Goal: Transaction & Acquisition: Purchase product/service

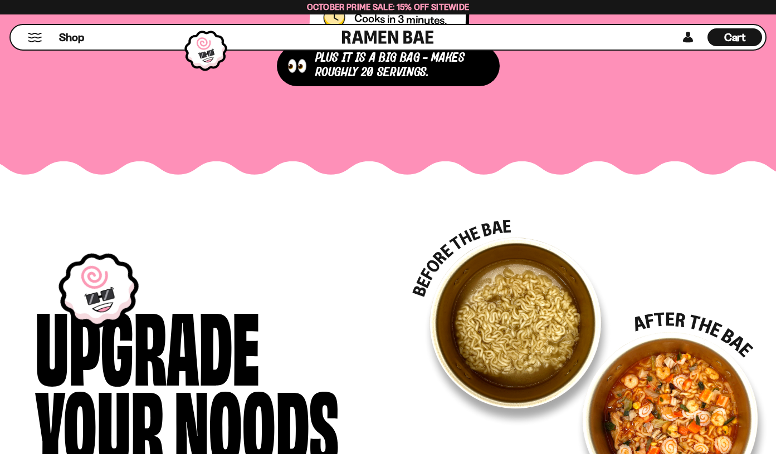
scroll to position [1647, 0]
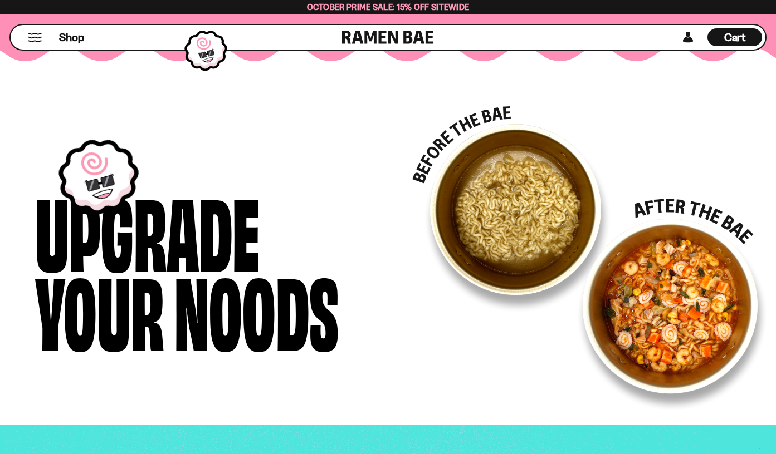
click at [678, 325] on picture at bounding box center [589, 259] width 355 height 306
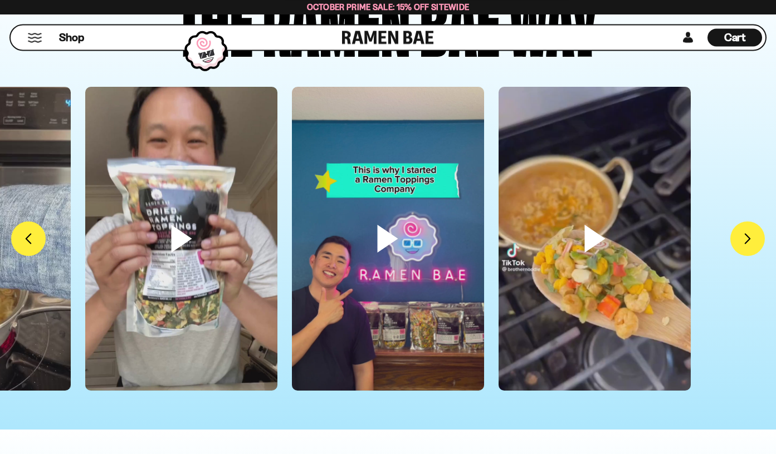
scroll to position [3054, 0]
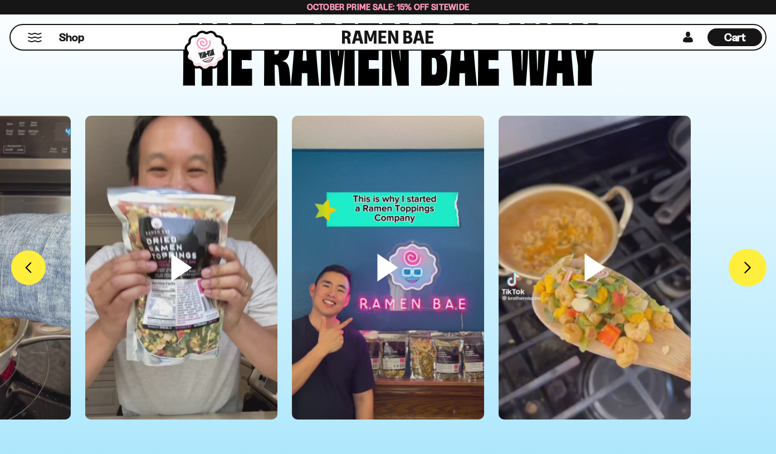
click at [752, 271] on button "FADCB6FD-DFAB-4417-9F21-029242090B77" at bounding box center [747, 268] width 38 height 38
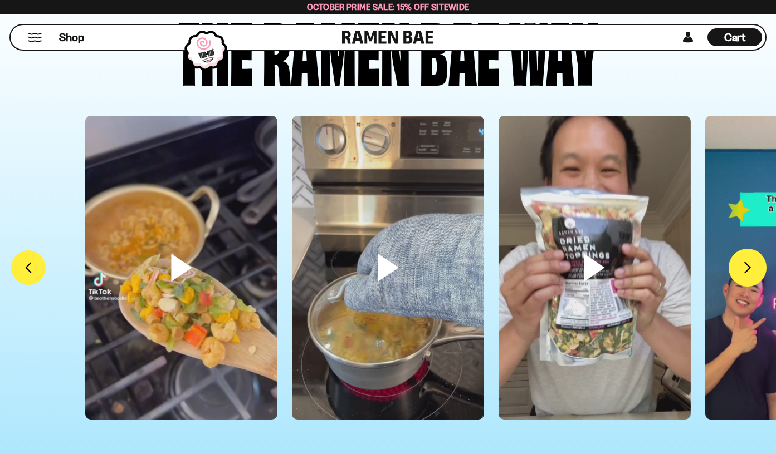
click at [752, 271] on button "FADCB6FD-DFAB-4417-9F21-029242090B77" at bounding box center [747, 268] width 38 height 38
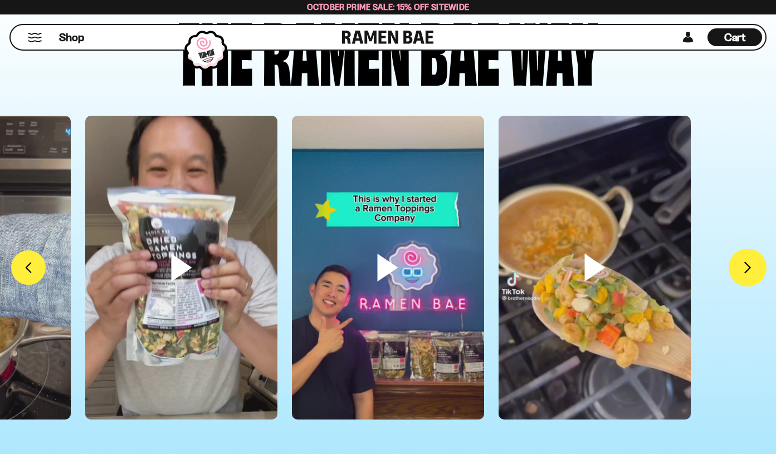
click at [752, 271] on button "FADCB6FD-DFAB-4417-9F21-029242090B77" at bounding box center [747, 268] width 38 height 38
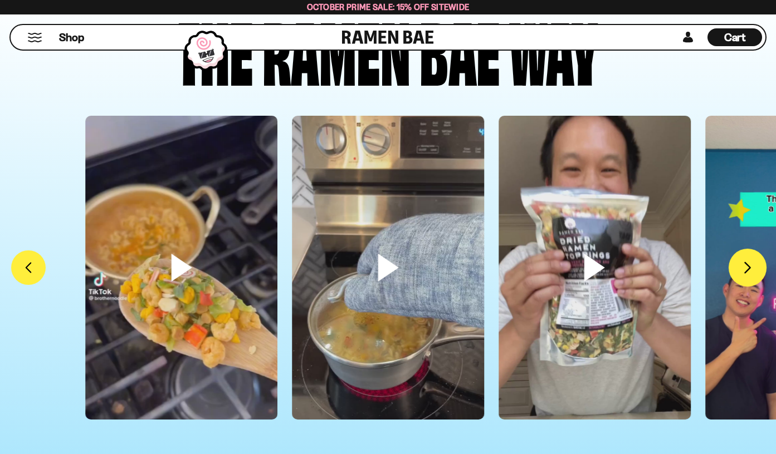
click at [752, 271] on button "FADCB6FD-DFAB-4417-9F21-029242090B77" at bounding box center [747, 268] width 38 height 38
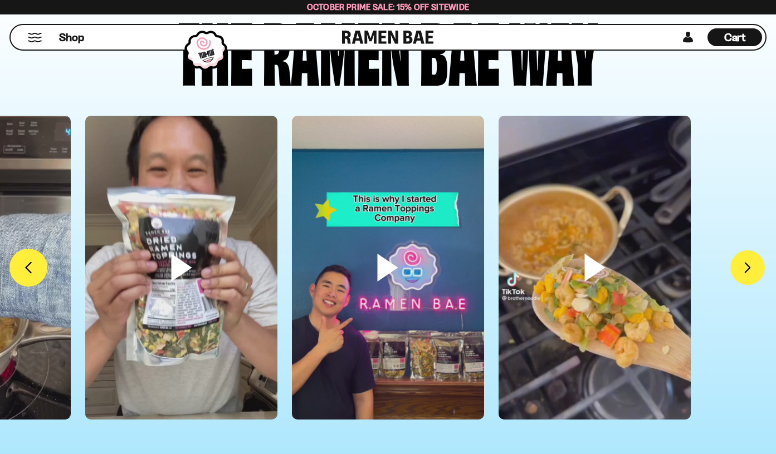
click at [25, 264] on button "FADCB6FD-DFAB-4417-9F21-029242090B77" at bounding box center [28, 268] width 38 height 38
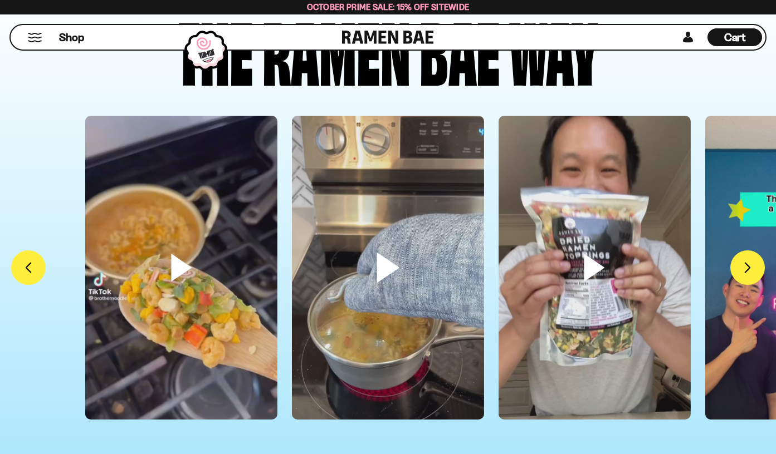
click at [397, 266] on video at bounding box center [388, 286] width 192 height 341
click at [578, 269] on video at bounding box center [594, 286] width 192 height 341
click at [752, 269] on button "FADCB6FD-DFAB-4417-9F21-029242090B77" at bounding box center [747, 268] width 38 height 38
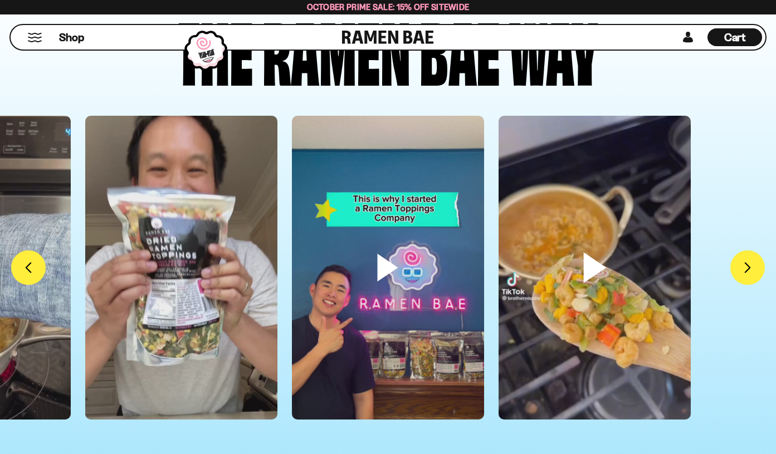
click at [620, 276] on video at bounding box center [594, 286] width 192 height 341
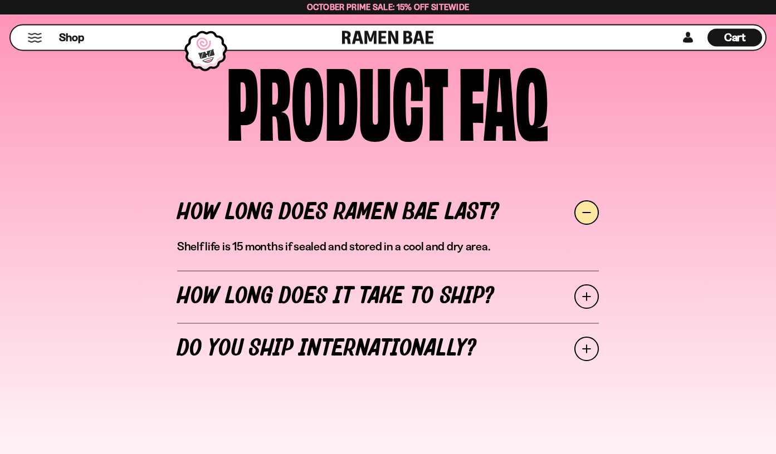
scroll to position [3849, 0]
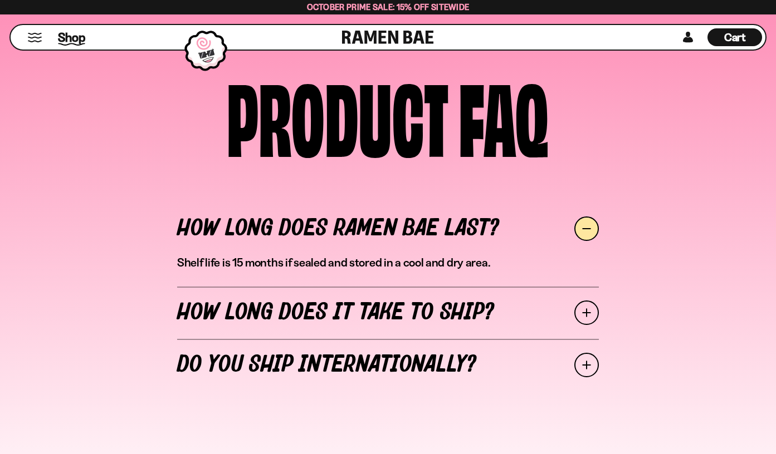
click at [66, 32] on span "Shop" at bounding box center [71, 37] width 27 height 17
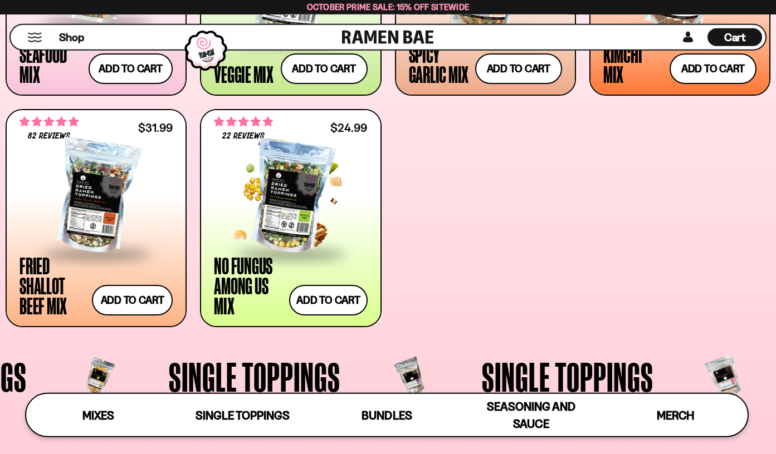
scroll to position [625, 0]
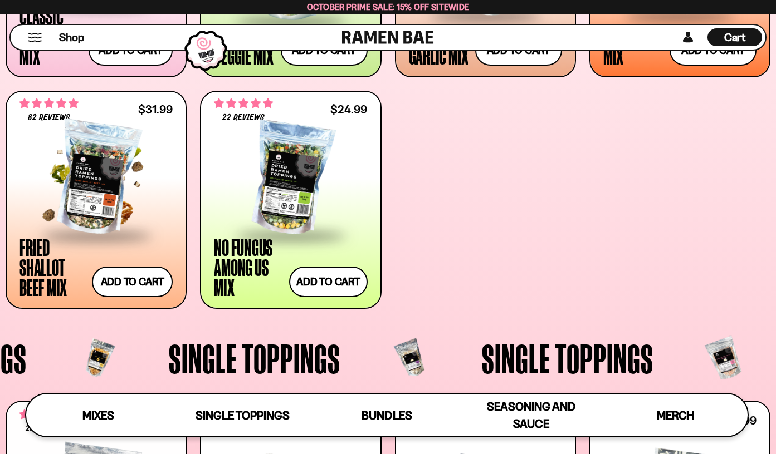
click at [9, 242] on div "**********" at bounding box center [96, 199] width 179 height 215
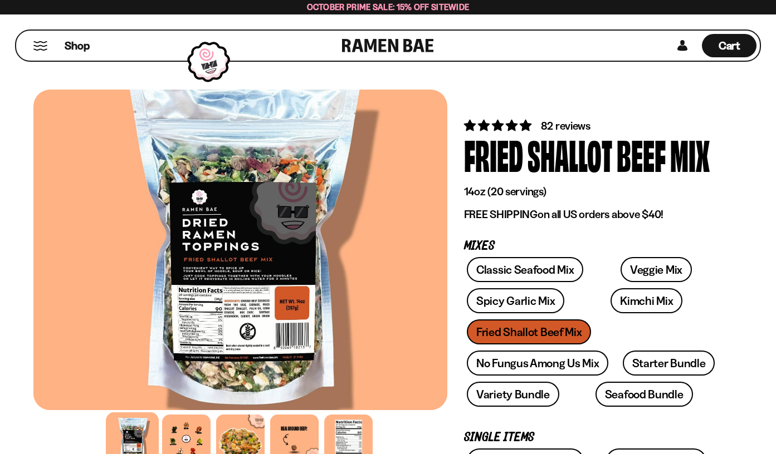
click at [311, 287] on div at bounding box center [240, 250] width 414 height 321
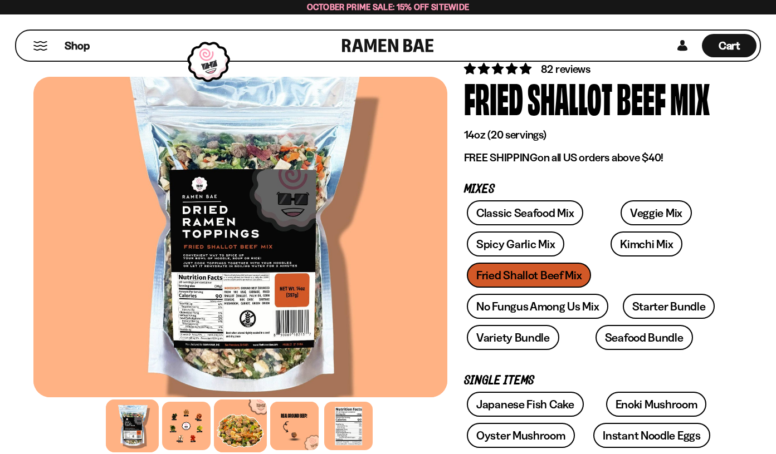
click at [247, 427] on div at bounding box center [240, 426] width 53 height 53
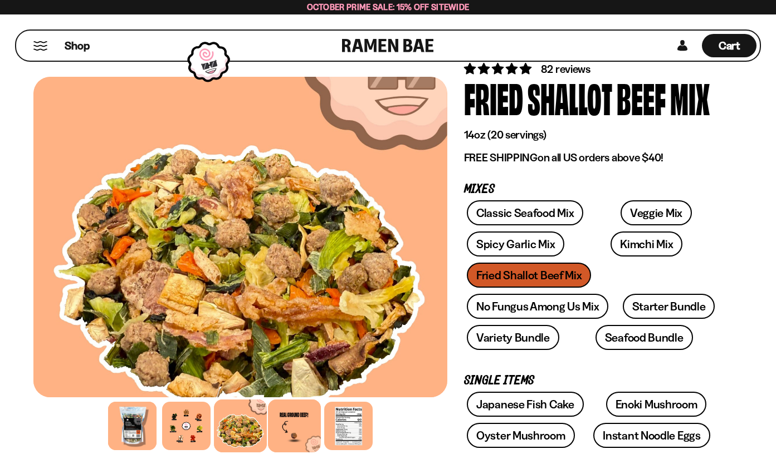
click at [288, 423] on div at bounding box center [294, 426] width 53 height 53
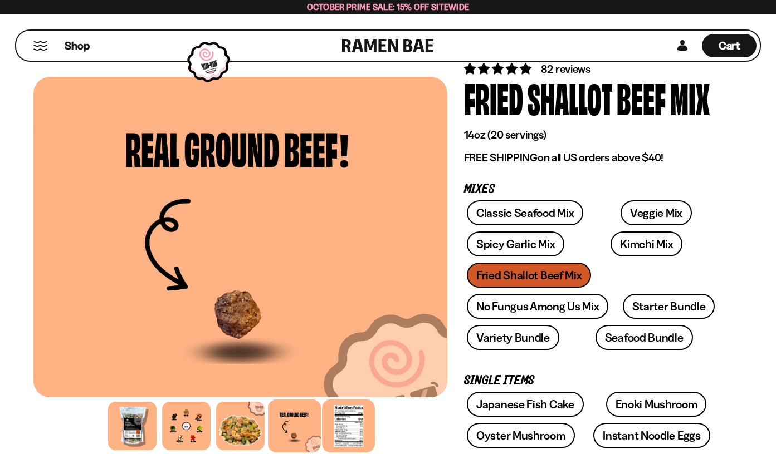
click at [345, 419] on div at bounding box center [348, 426] width 53 height 53
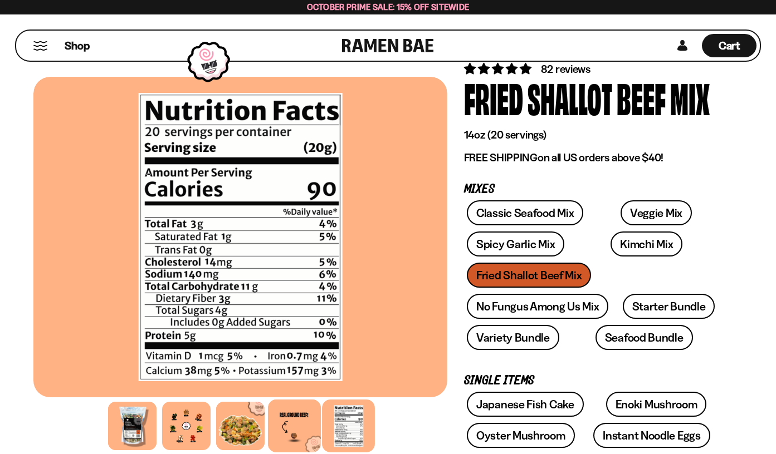
click at [314, 420] on div at bounding box center [294, 426] width 53 height 53
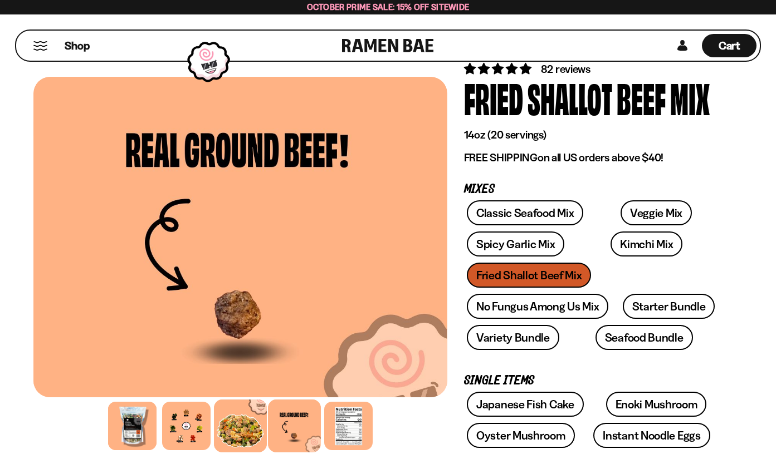
click at [236, 425] on div at bounding box center [240, 426] width 53 height 53
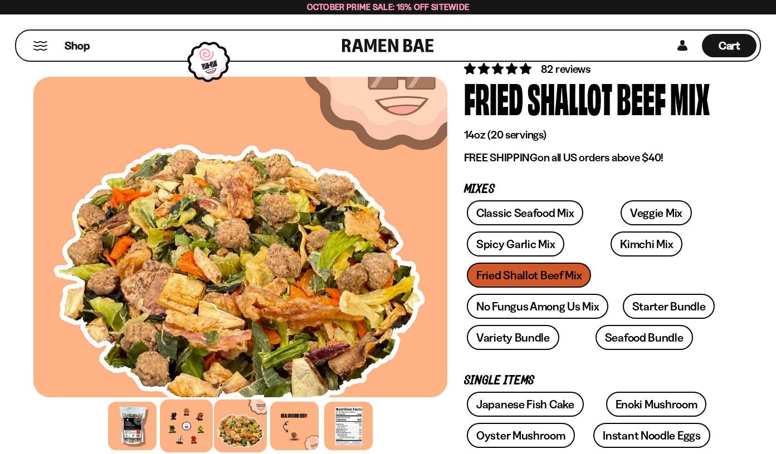
click at [186, 424] on div at bounding box center [186, 426] width 53 height 53
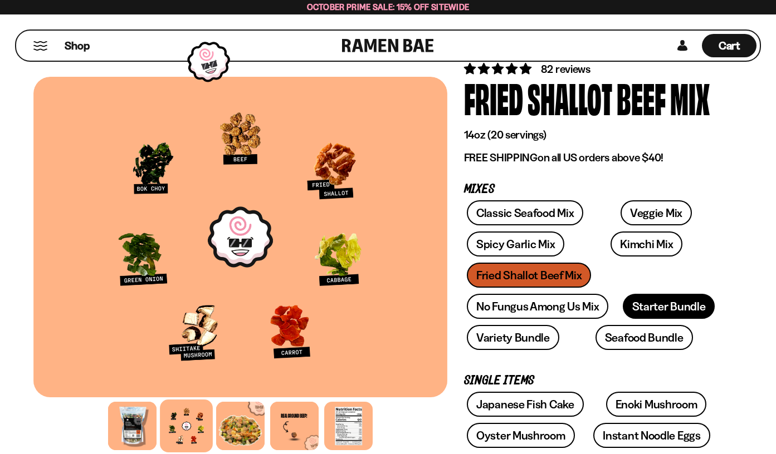
click at [652, 307] on link "Starter Bundle" at bounding box center [669, 306] width 92 height 25
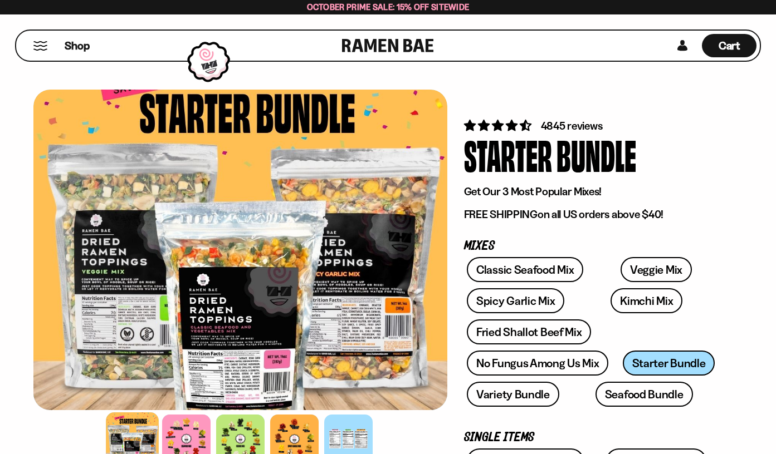
scroll to position [114, 0]
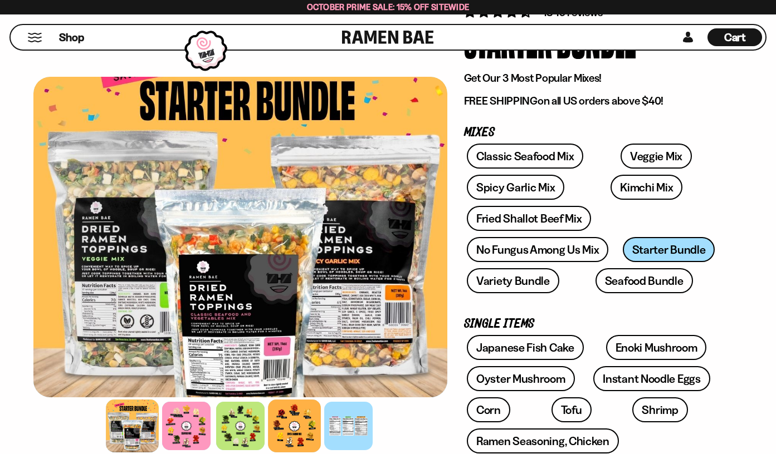
click at [290, 424] on div at bounding box center [294, 426] width 53 height 53
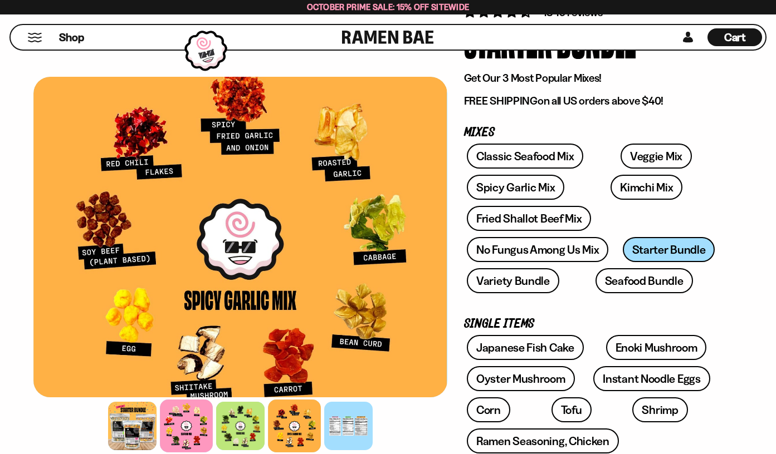
click at [184, 415] on div at bounding box center [186, 426] width 53 height 53
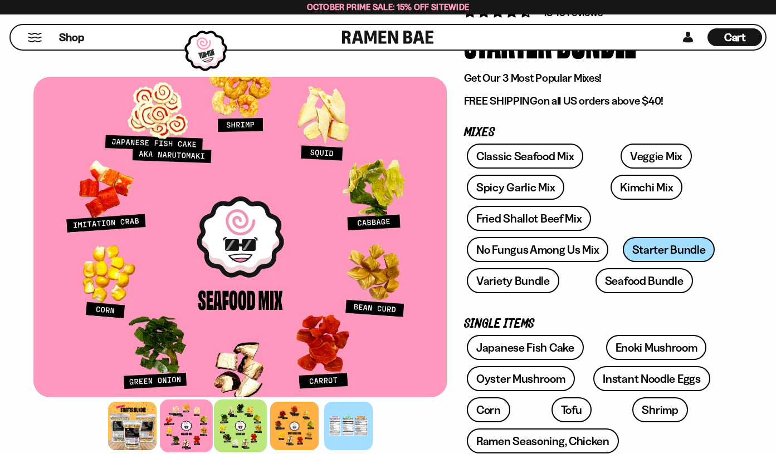
click at [242, 420] on div at bounding box center [240, 426] width 53 height 53
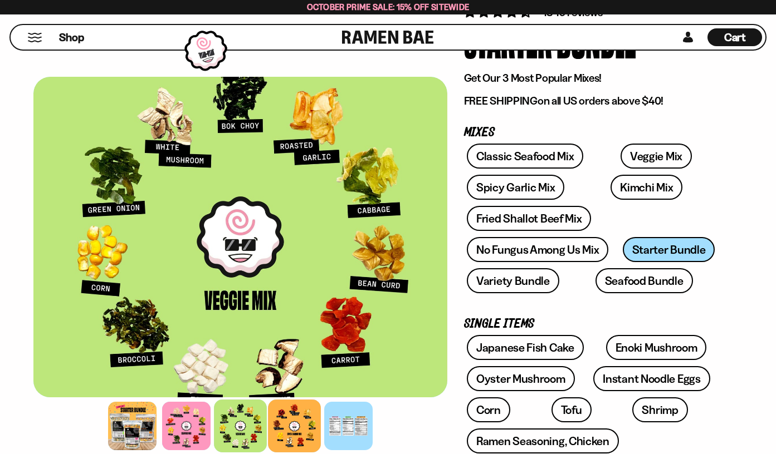
click at [287, 428] on div at bounding box center [294, 426] width 53 height 53
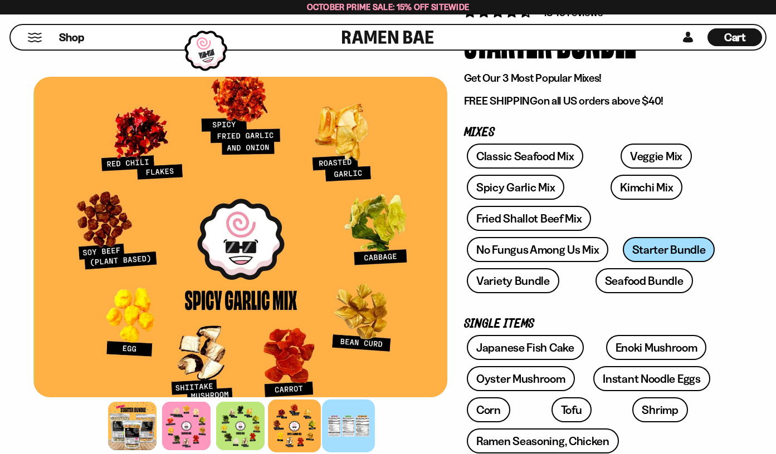
click at [341, 432] on div at bounding box center [348, 426] width 53 height 53
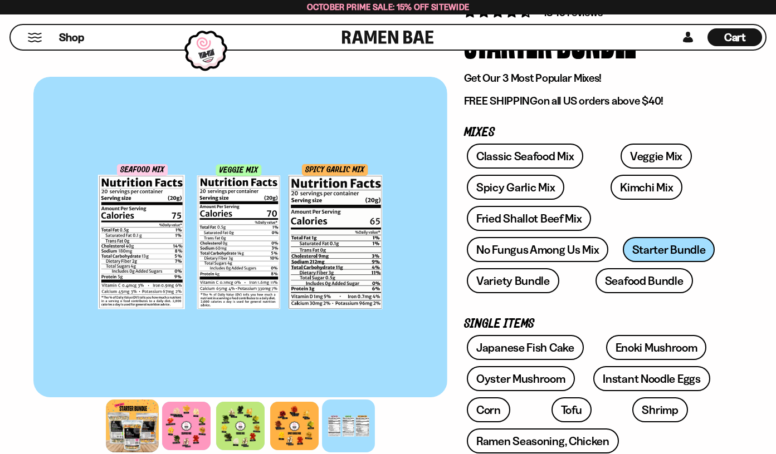
click at [131, 422] on div at bounding box center [132, 426] width 53 height 53
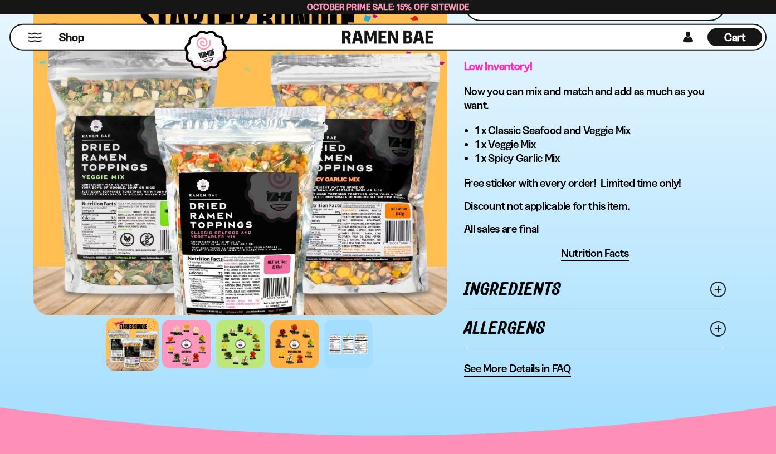
scroll to position [795, 0]
